Goal: Task Accomplishment & Management: Manage account settings

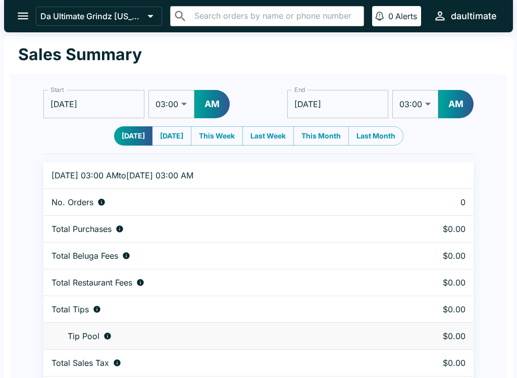
select select "03:00"
click at [25, 16] on icon "open drawer" at bounding box center [23, 16] width 11 height 7
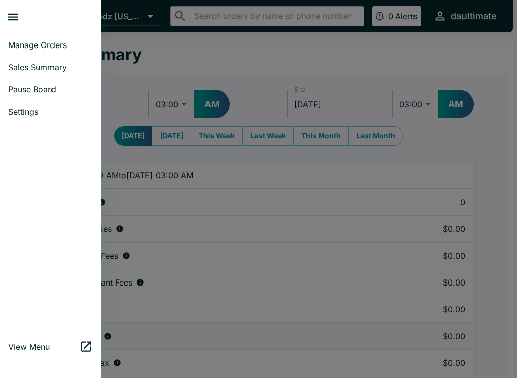
click at [36, 50] on link "Manage Orders" at bounding box center [50, 45] width 101 height 22
